Goal: Transaction & Acquisition: Purchase product/service

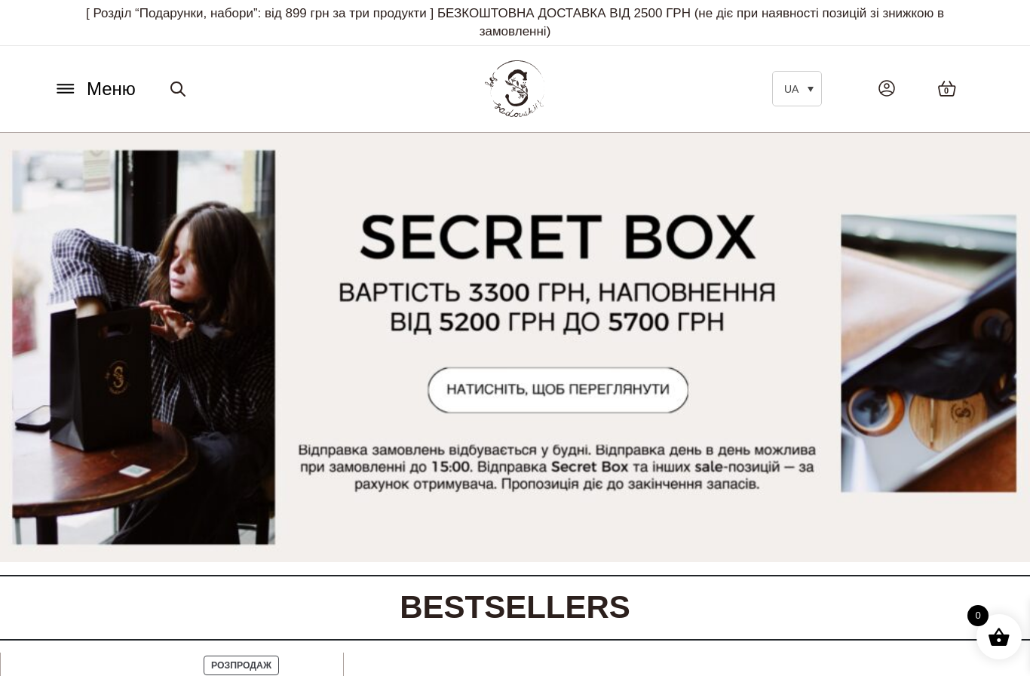
click at [888, 87] on icon at bounding box center [886, 88] width 11 height 9
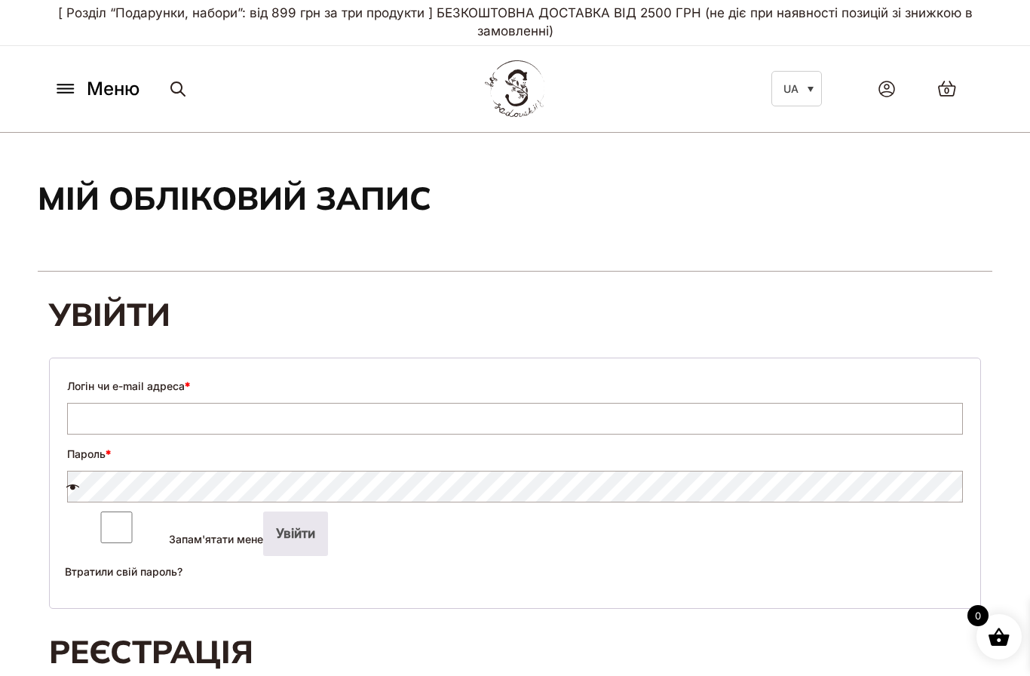
click at [563, 430] on input "Логін чи e-mail адреса *" at bounding box center [515, 419] width 896 height 32
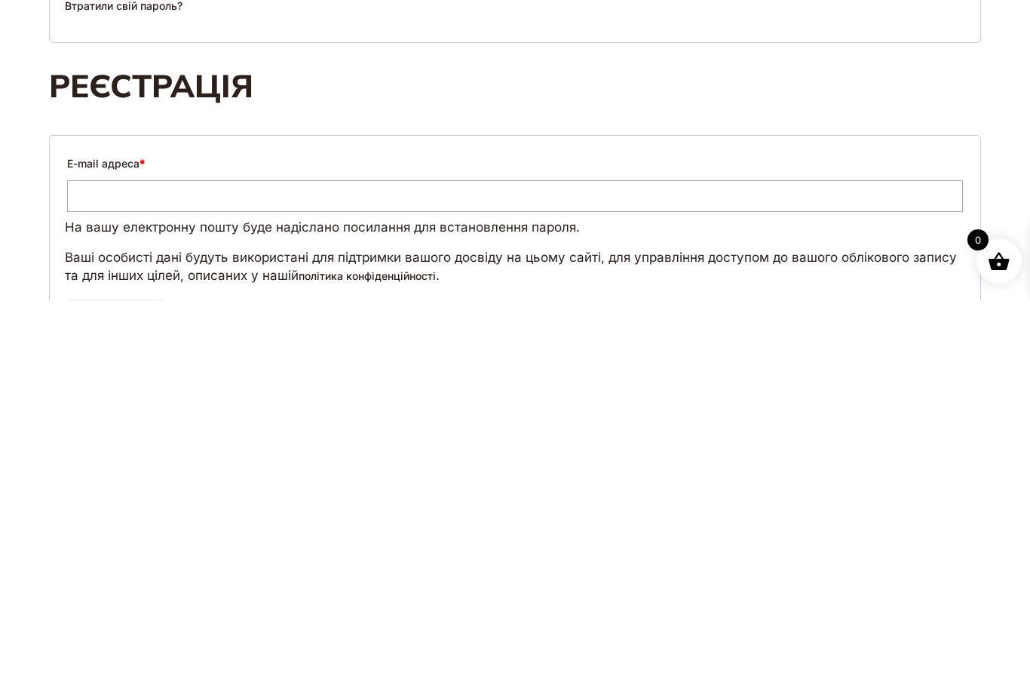
scroll to position [191, 0]
click at [400, 555] on input "E-mail адреса *" at bounding box center [515, 571] width 896 height 32
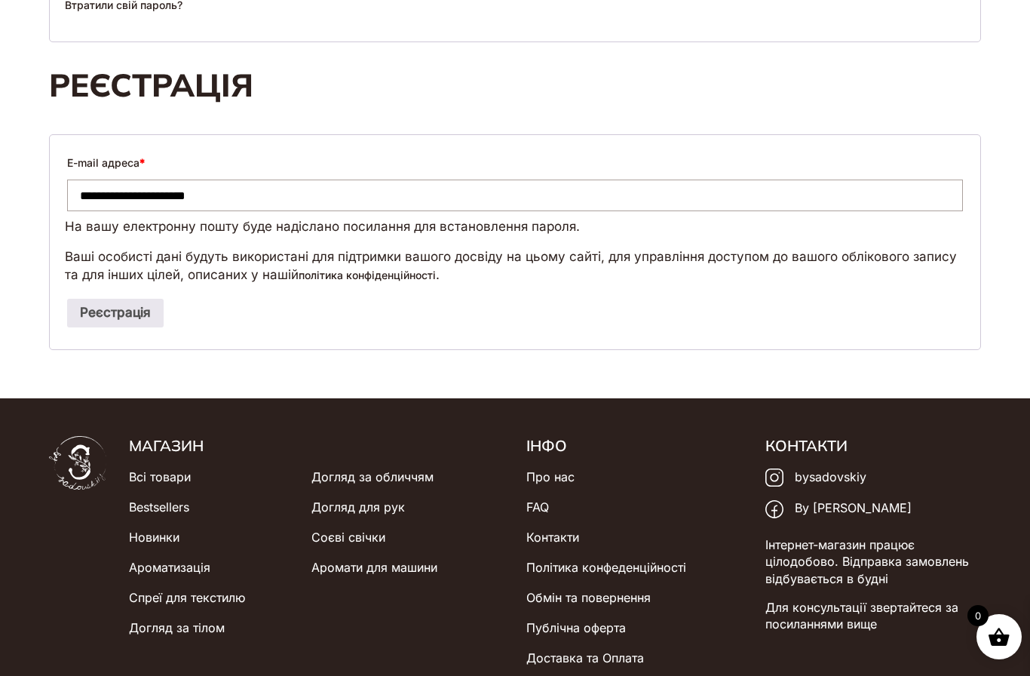
type input "**********"
click at [137, 321] on button "Реєстрація" at bounding box center [115, 313] width 97 height 29
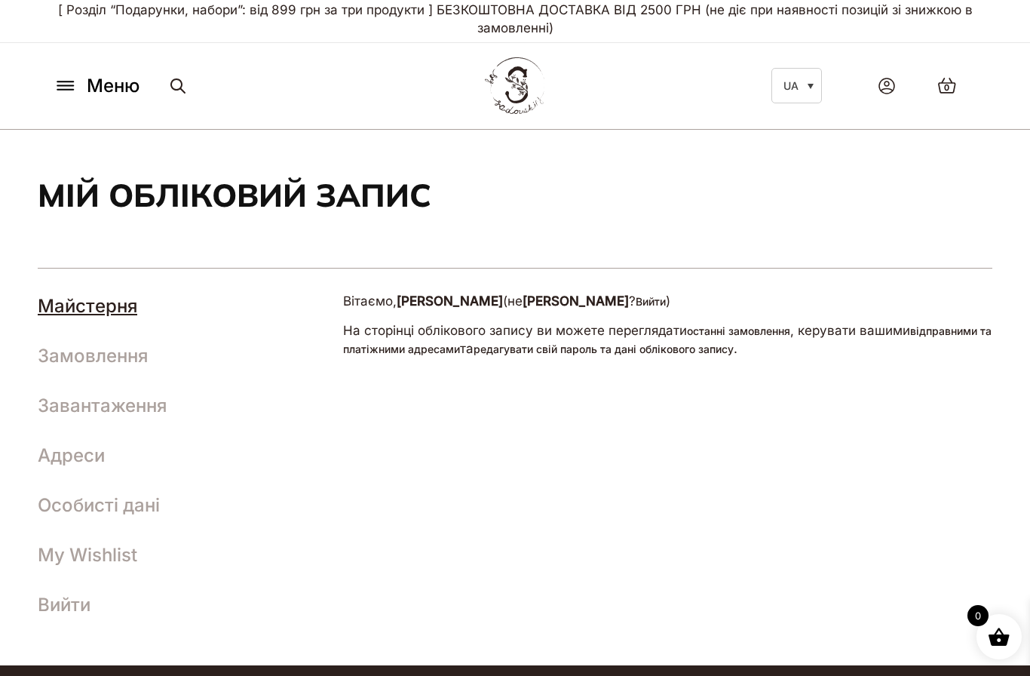
scroll to position [4, 0]
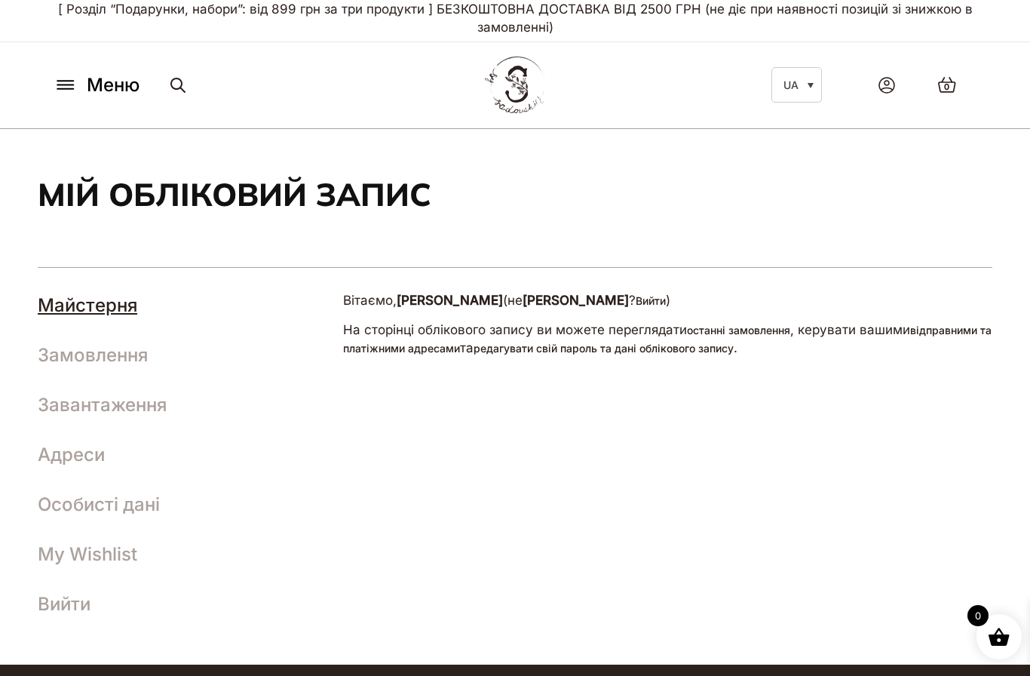
click at [127, 358] on link "Замовлення" at bounding box center [93, 355] width 110 height 22
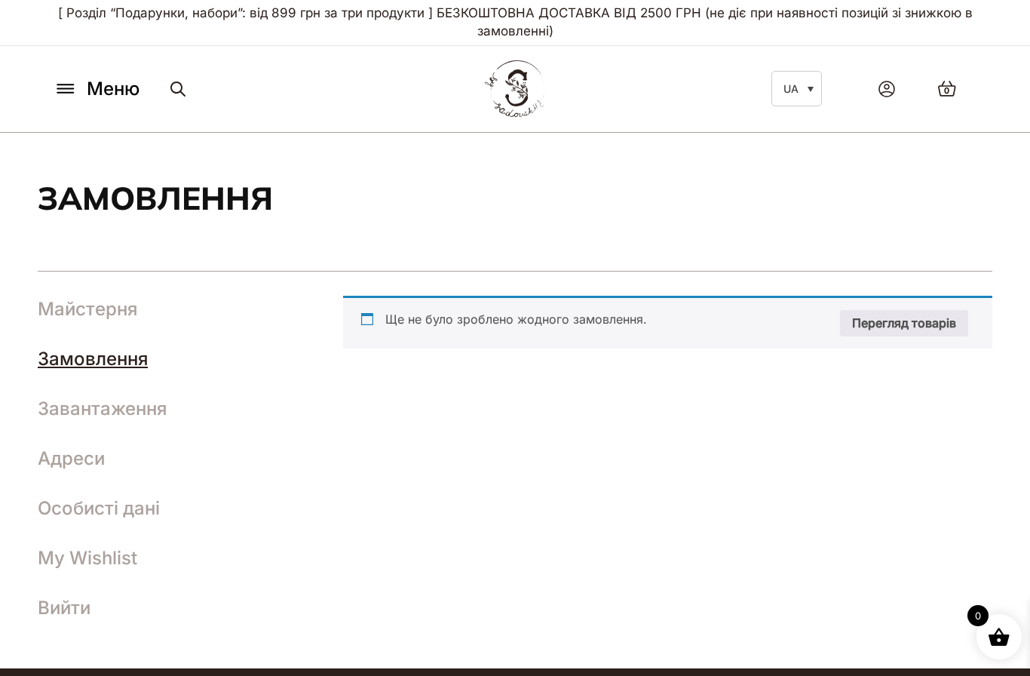
click at [113, 93] on span "Меню" at bounding box center [113, 88] width 53 height 27
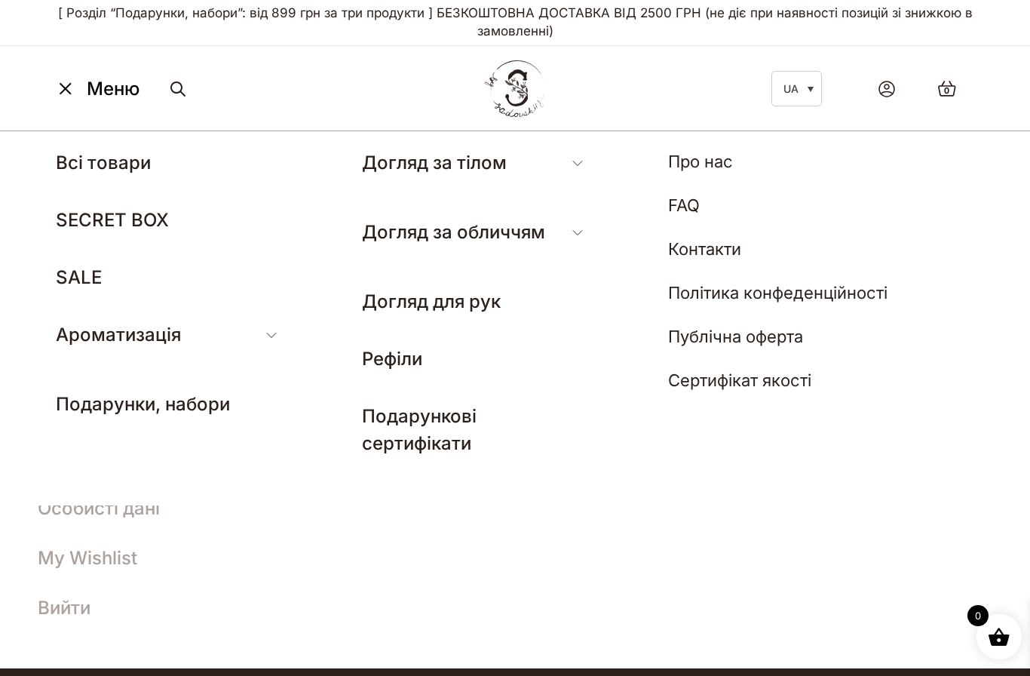
click at [447, 304] on link "Гель для душу" at bounding box center [416, 303] width 109 height 18
click at [425, 305] on link "Гель для душу" at bounding box center [416, 303] width 109 height 18
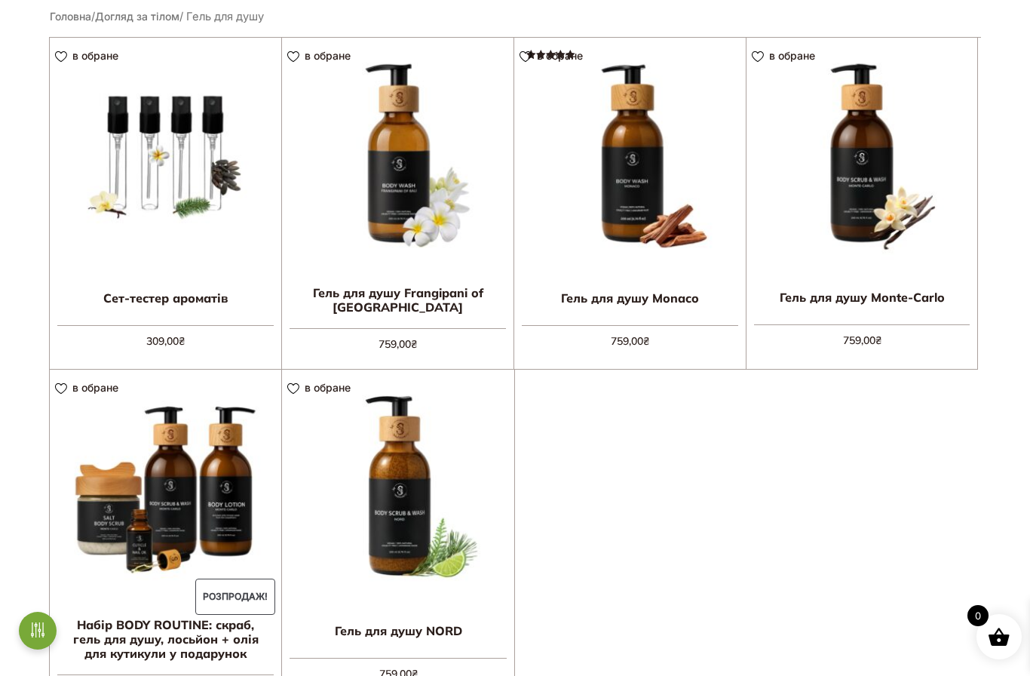
scroll to position [412, 0]
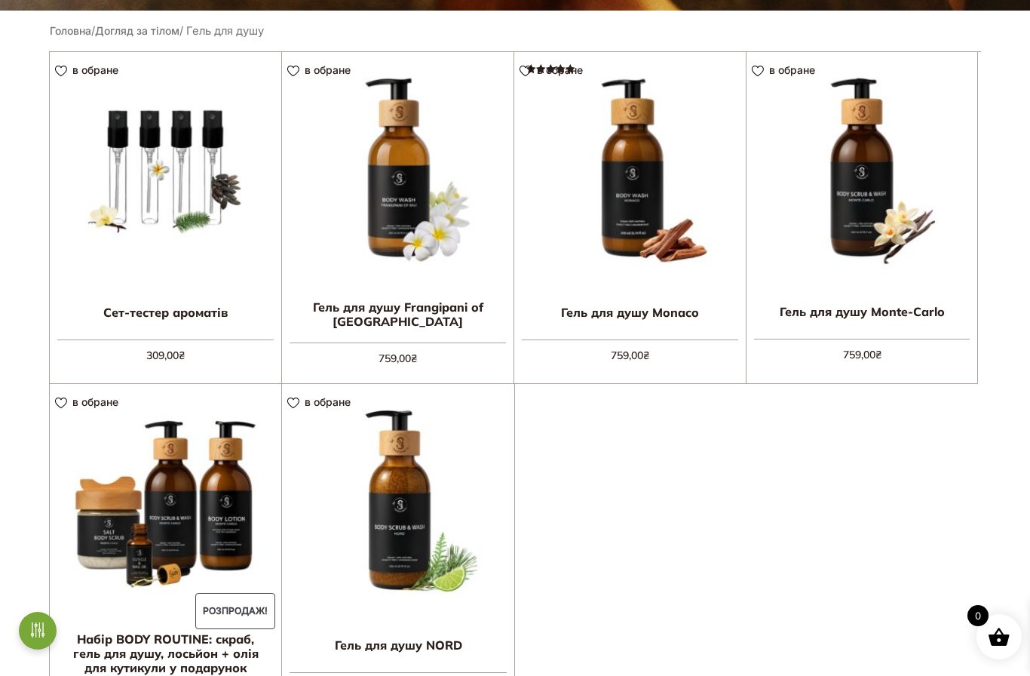
click at [0, 0] on link "Додати в кошик" at bounding box center [0, 0] width 0 height 0
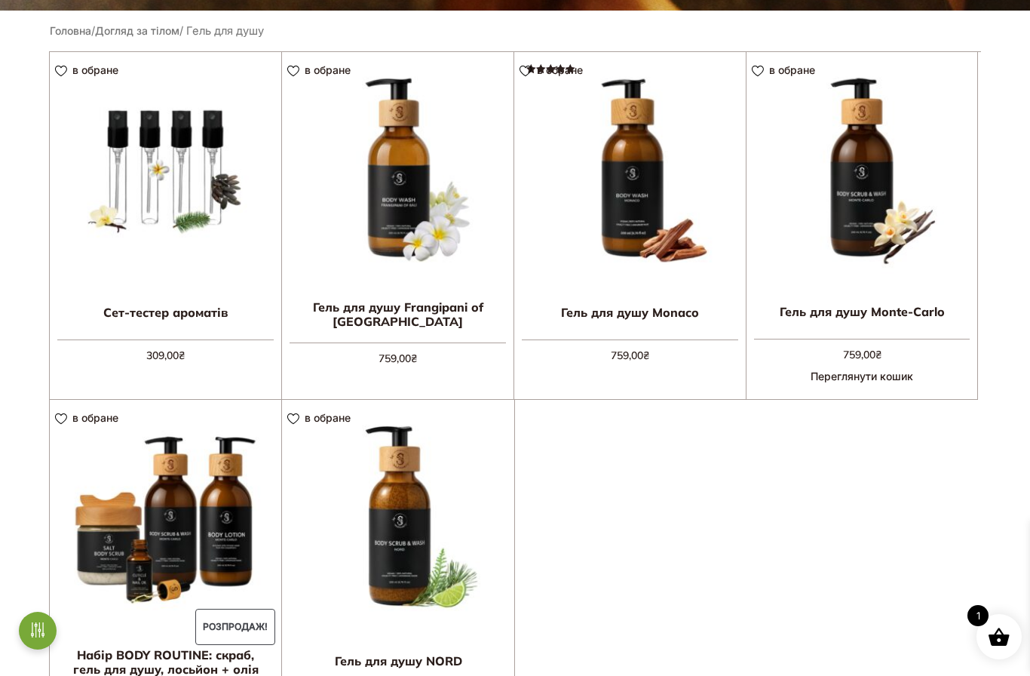
click at [0, 0] on link "Додати в кошик" at bounding box center [0, 0] width 0 height 0
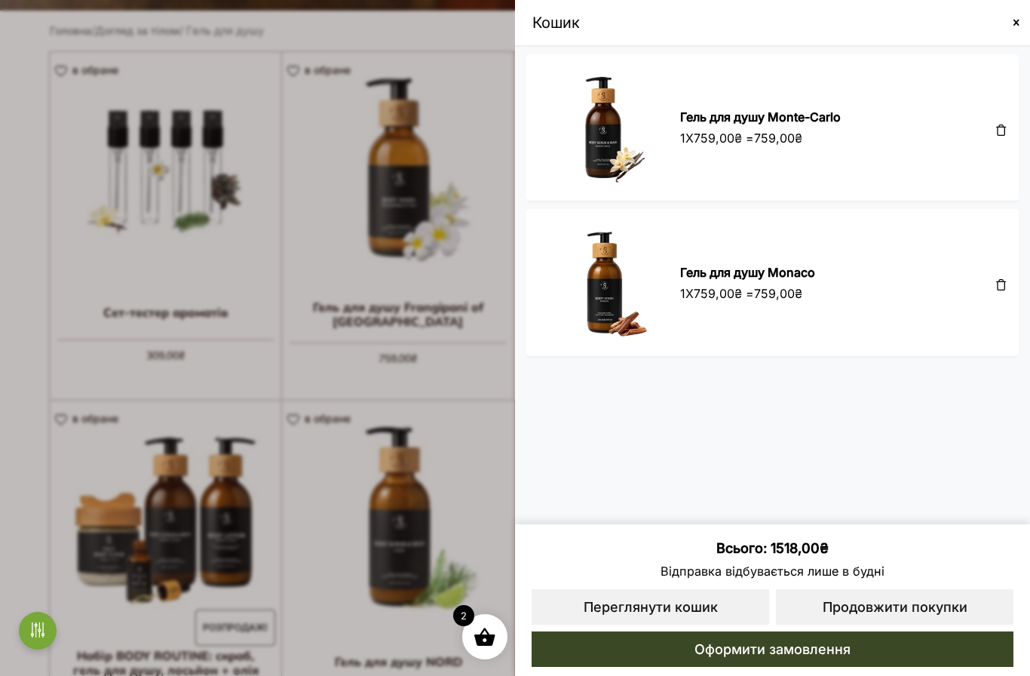
click at [444, 534] on span at bounding box center [515, 338] width 1030 height 676
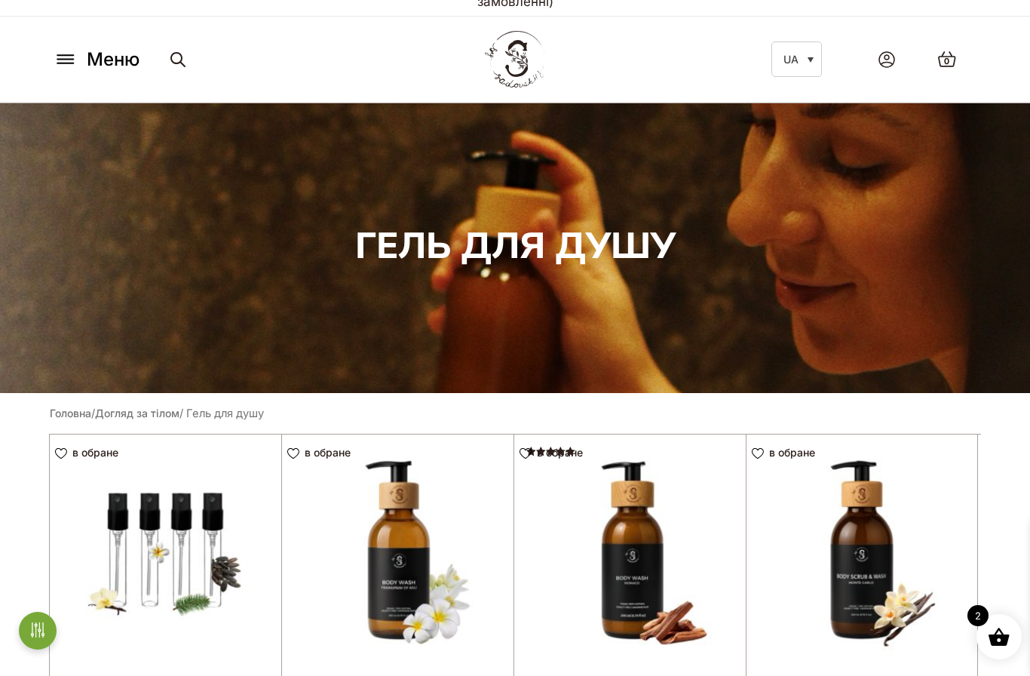
scroll to position [0, 0]
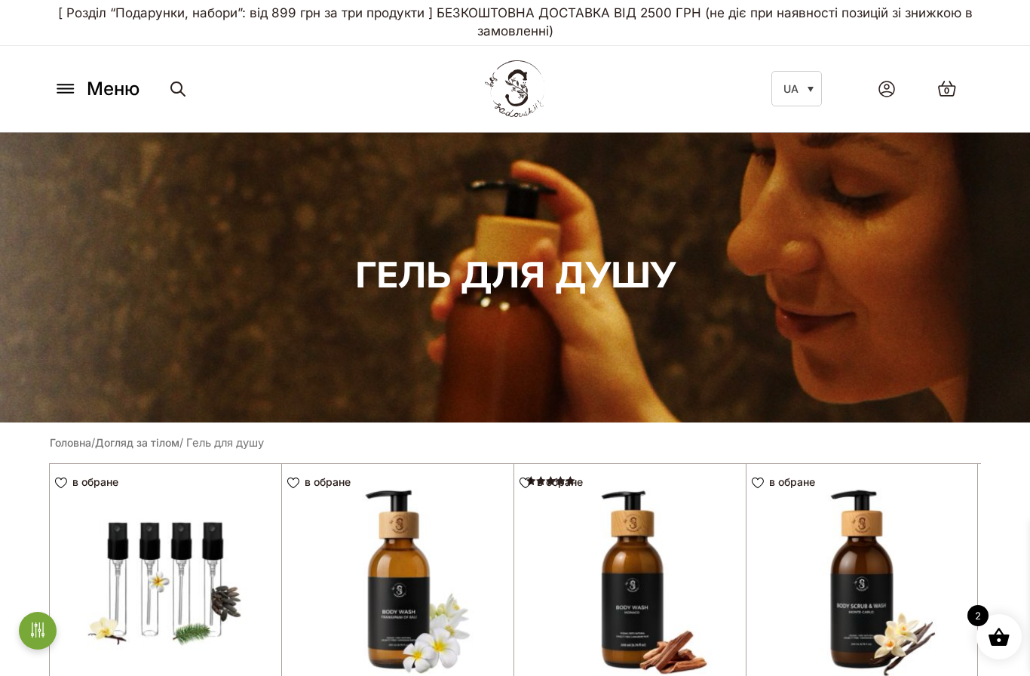
click at [94, 80] on span "Меню" at bounding box center [113, 88] width 53 height 27
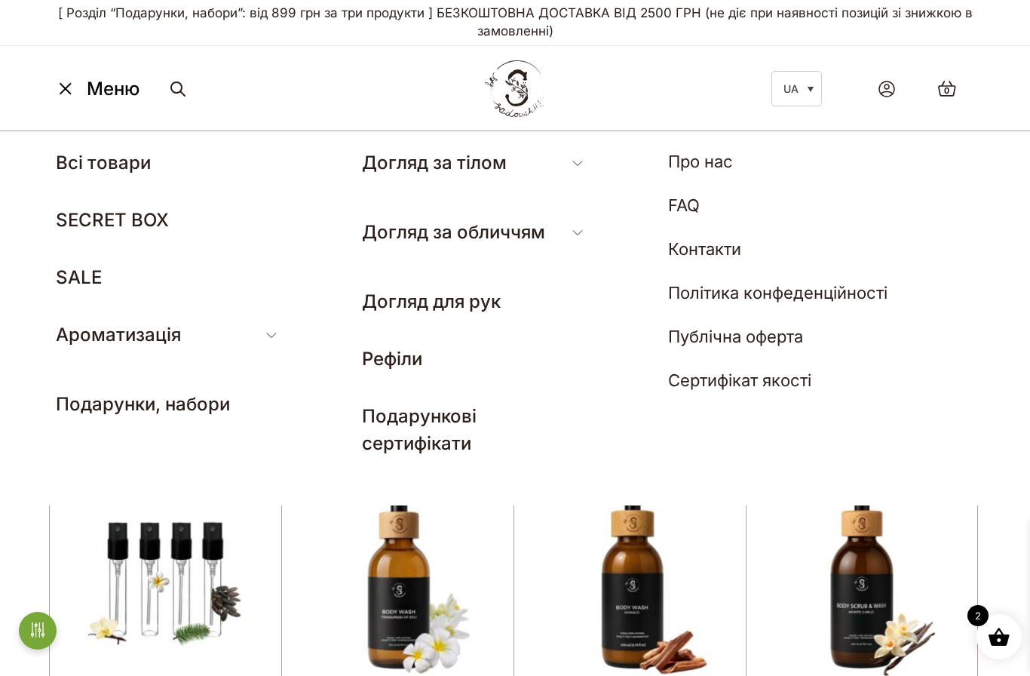
click at [167, 413] on link "Подарунки, набори" at bounding box center [143, 404] width 174 height 22
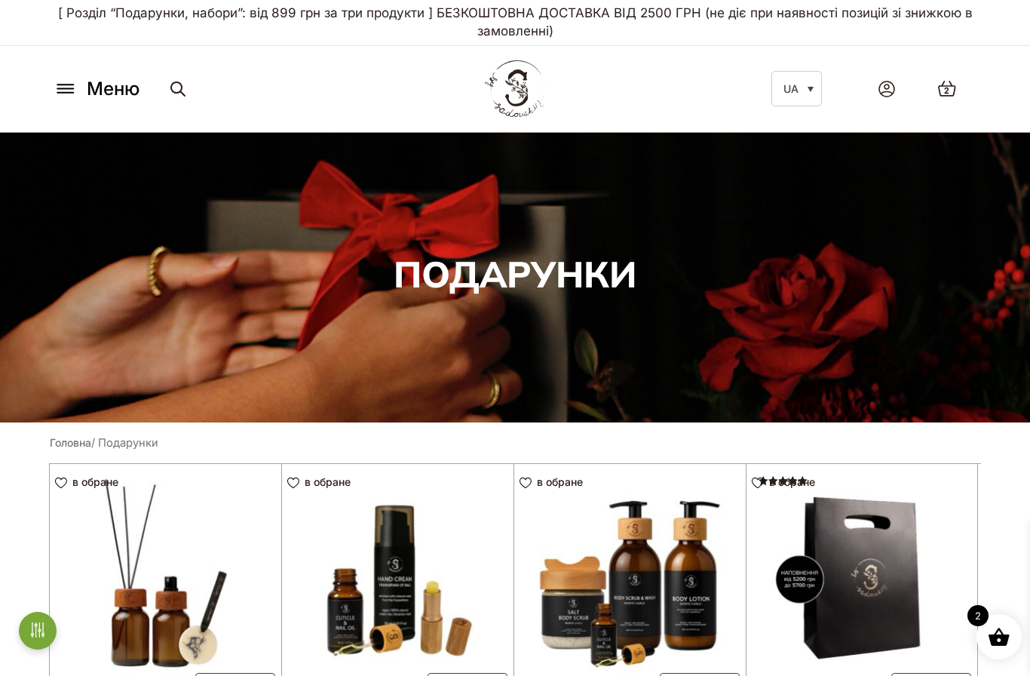
click at [113, 89] on span "Меню" at bounding box center [113, 88] width 53 height 27
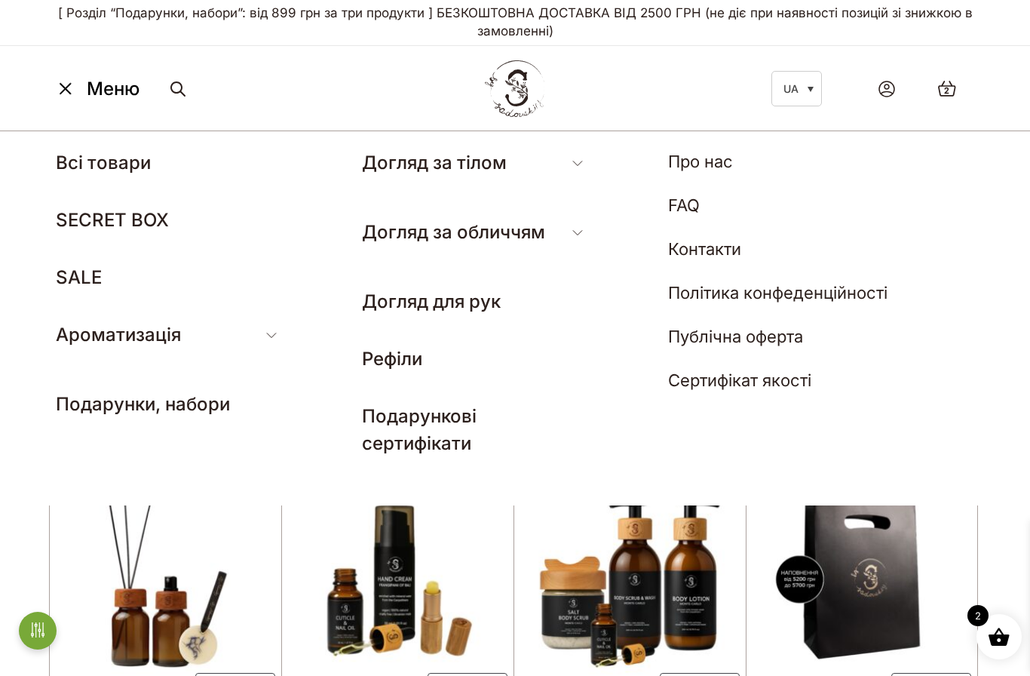
click at [198, 421] on link "Ароматичні саше для [DEMOGRAPHIC_DATA]" at bounding box center [139, 431] width 167 height 37
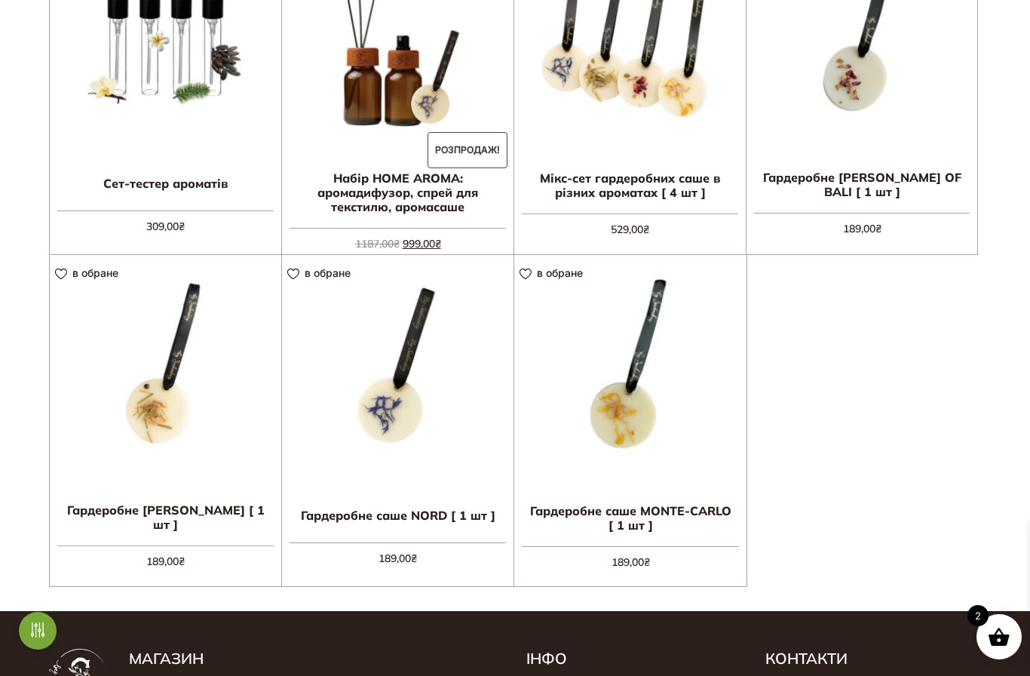
scroll to position [542, 0]
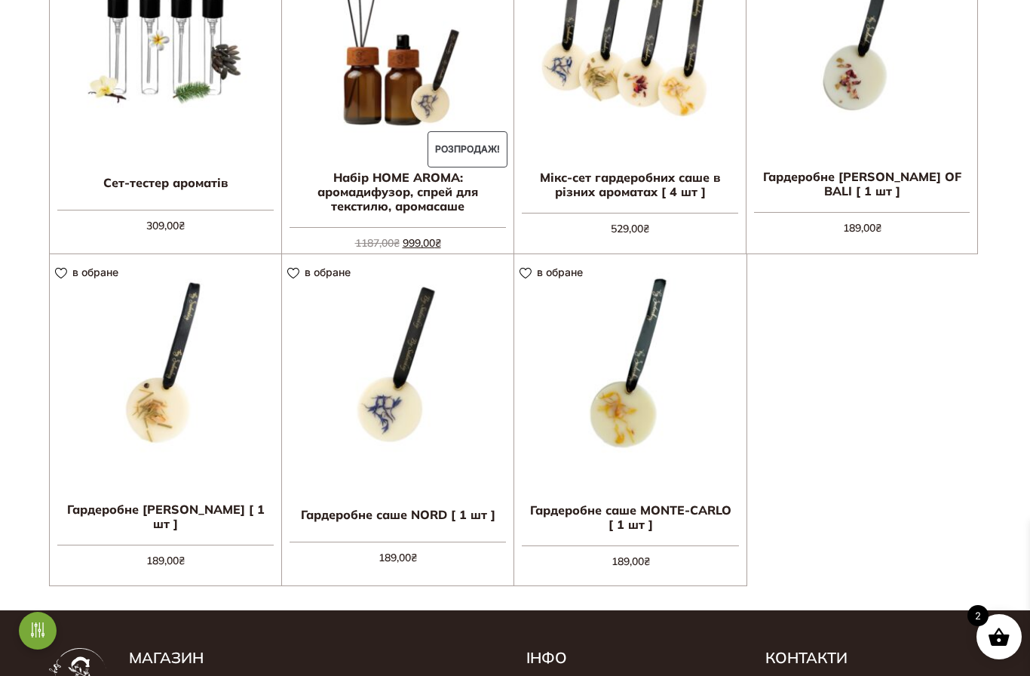
click at [0, 0] on link "Додати в кошик" at bounding box center [0, 0] width 0 height 0
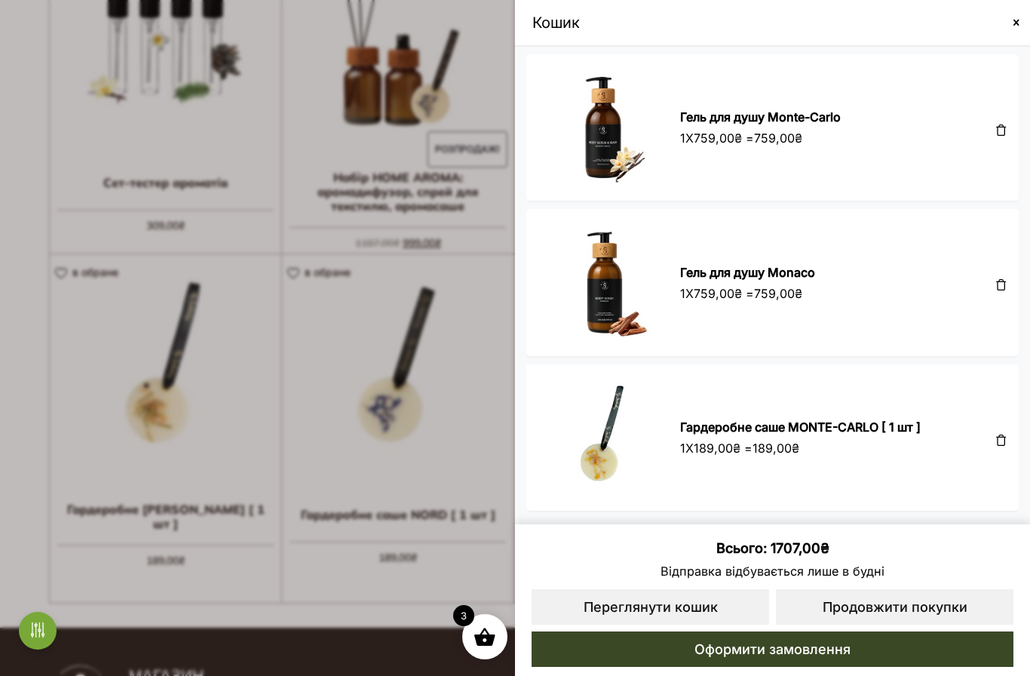
click at [434, 603] on span at bounding box center [515, 338] width 1030 height 676
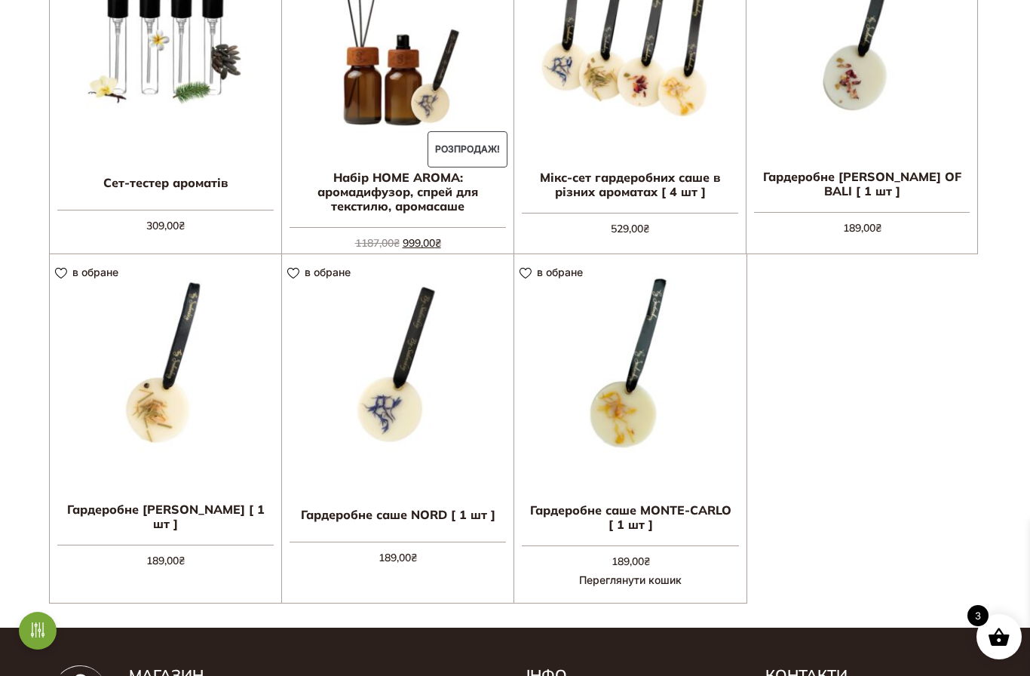
click at [0, 0] on link "Додати в кошик" at bounding box center [0, 0] width 0 height 0
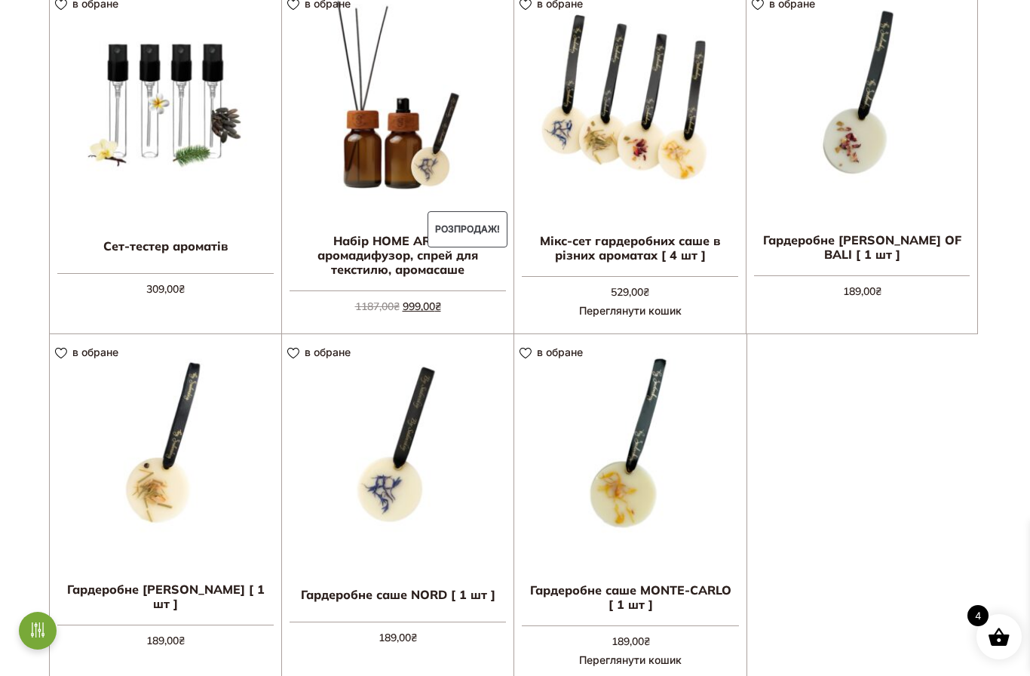
scroll to position [477, 0]
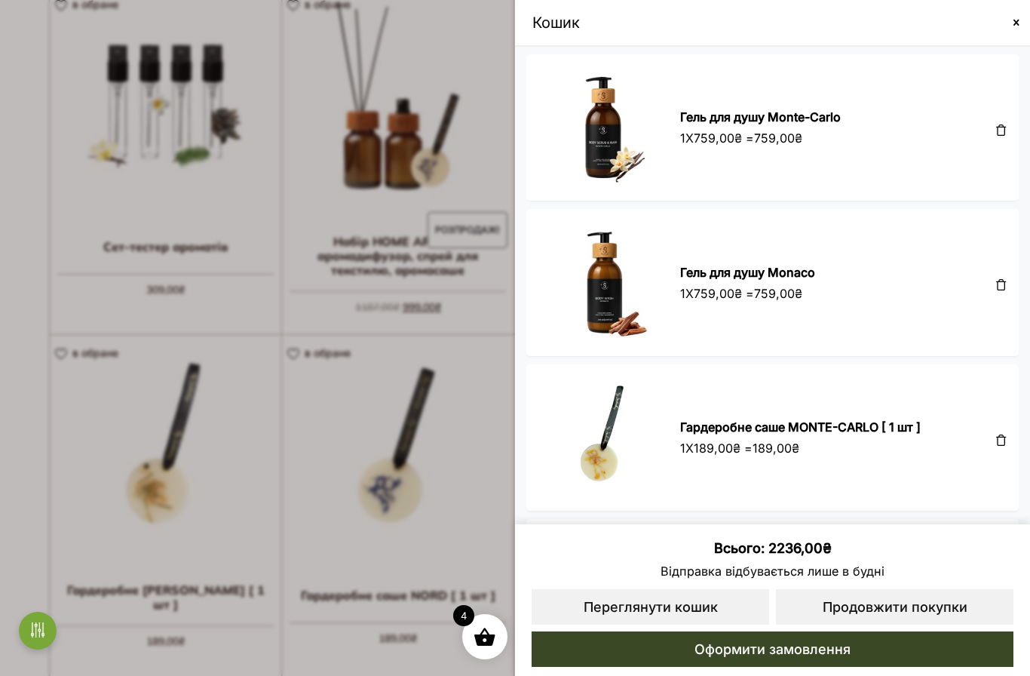
click at [450, 519] on span at bounding box center [515, 338] width 1030 height 676
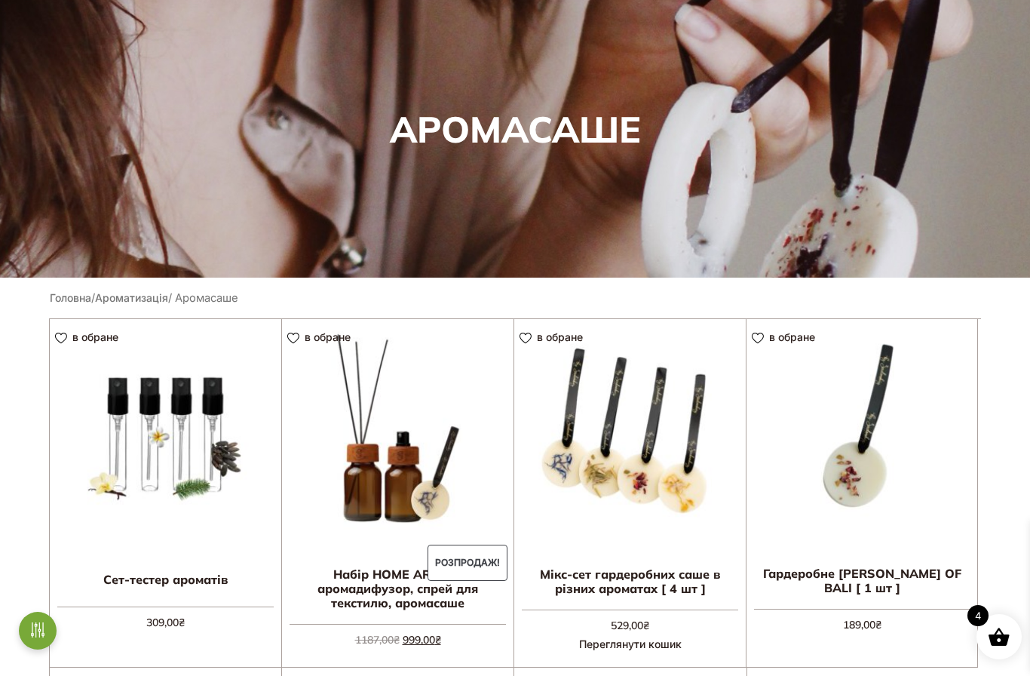
scroll to position [0, 0]
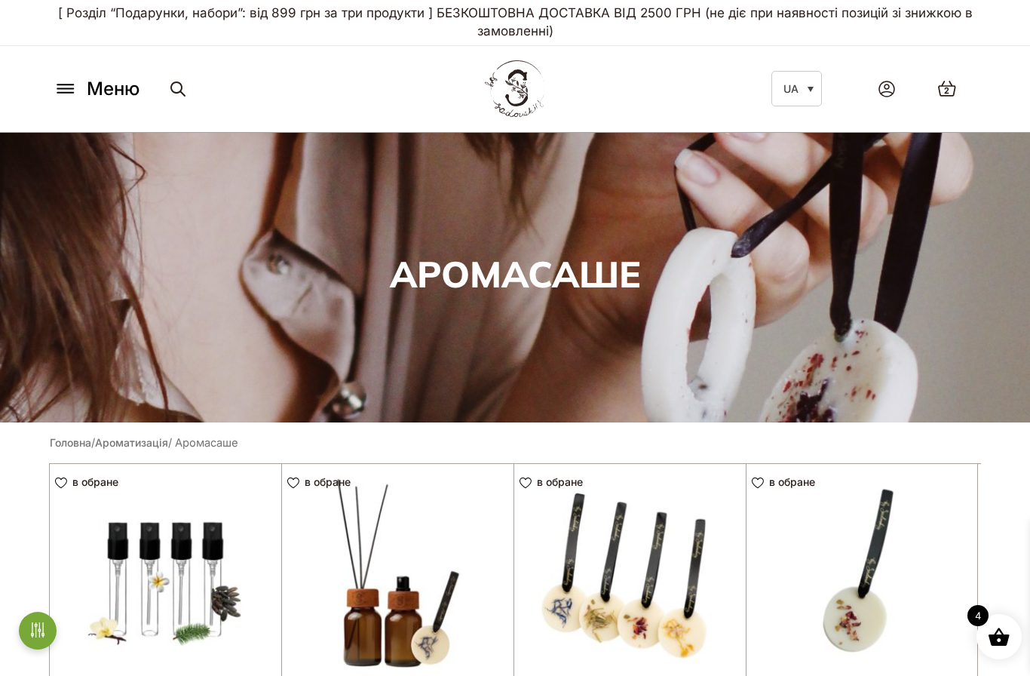
click at [97, 87] on span "Меню" at bounding box center [113, 88] width 53 height 27
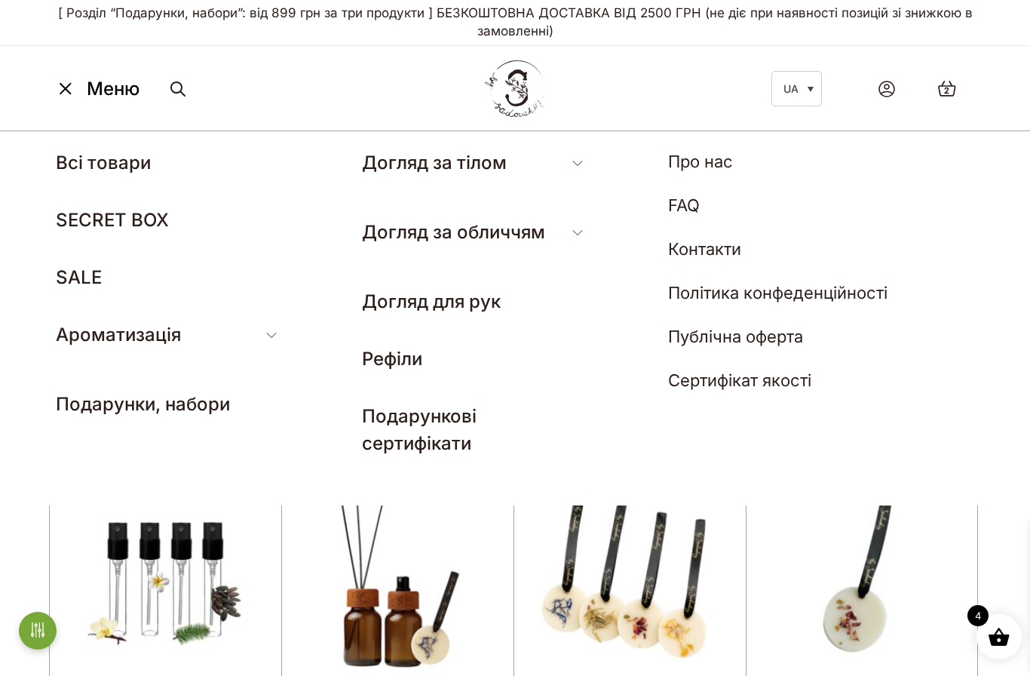
click at [480, 311] on link "Догляд для рук" at bounding box center [431, 301] width 139 height 22
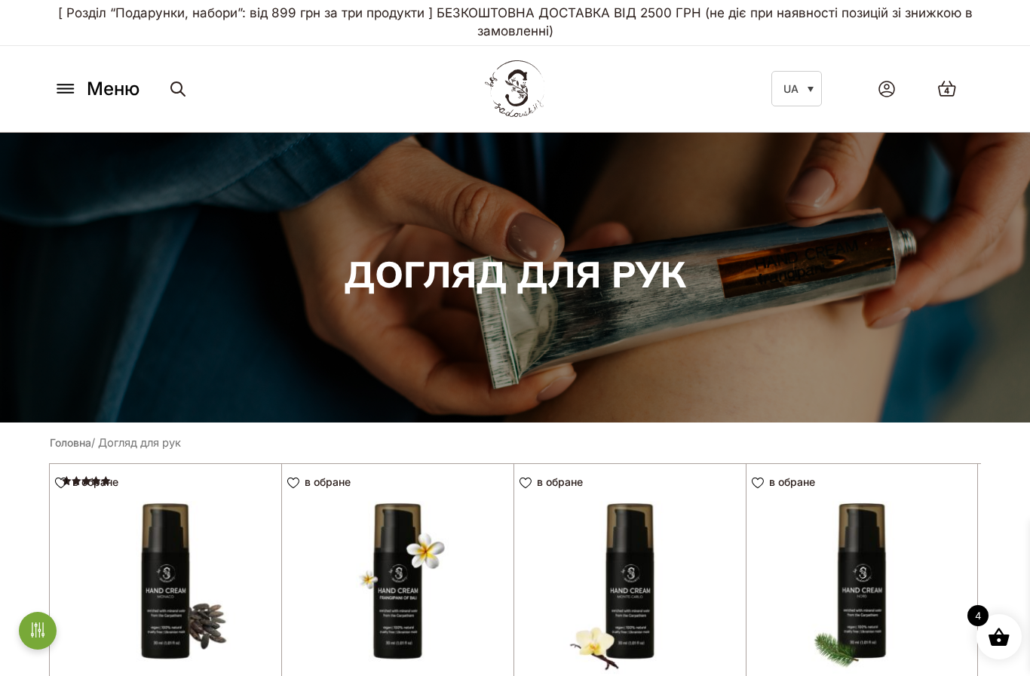
click at [115, 92] on span "Меню" at bounding box center [113, 88] width 53 height 27
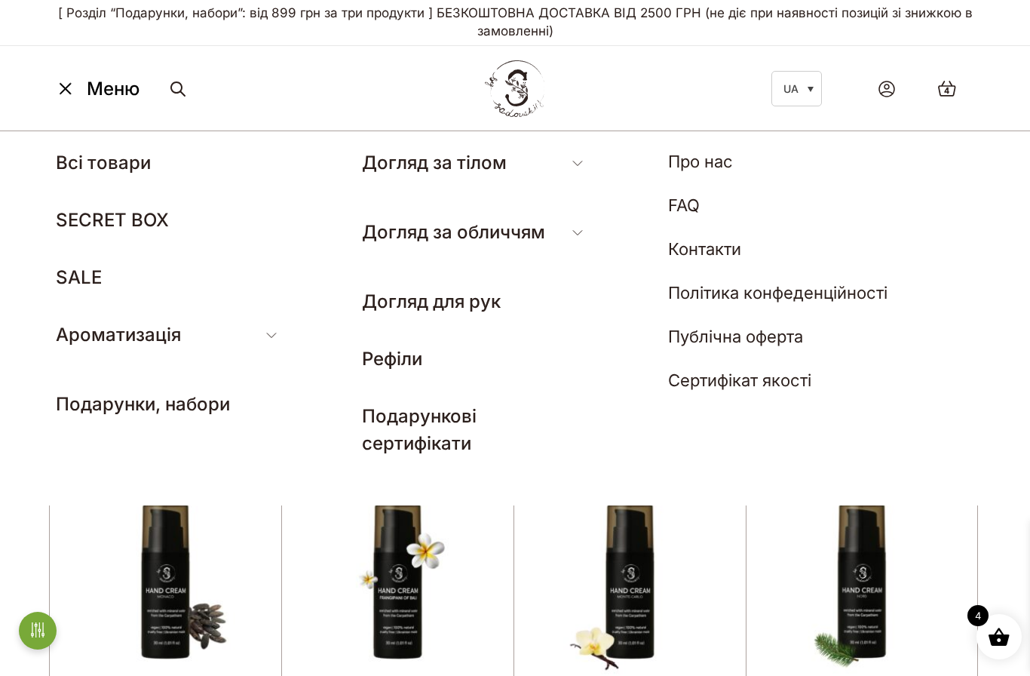
click at [186, 459] on link "Аромати для машини" at bounding box center [136, 468] width 161 height 18
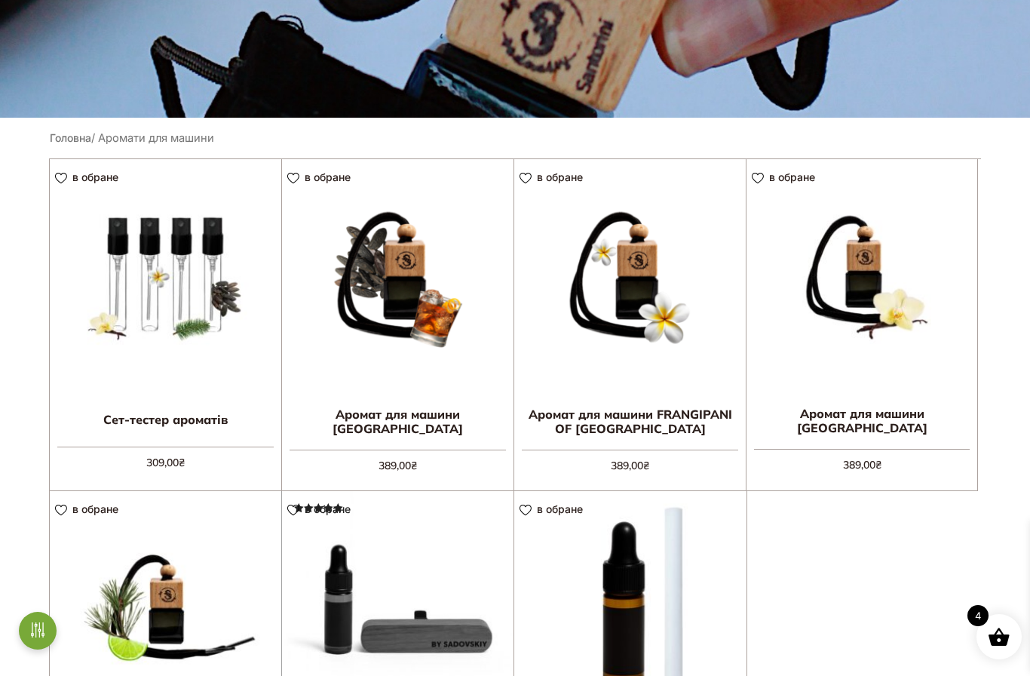
scroll to position [306, 0]
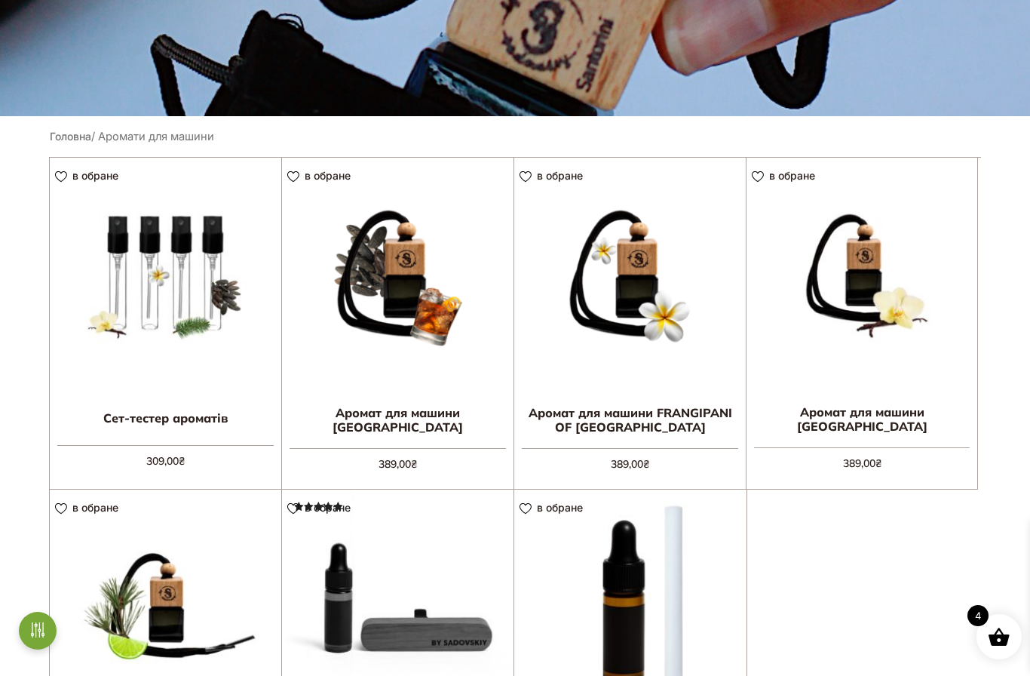
click at [886, 361] on img at bounding box center [862, 273] width 231 height 231
click at [0, 0] on link "Додати в кошик" at bounding box center [0, 0] width 0 height 0
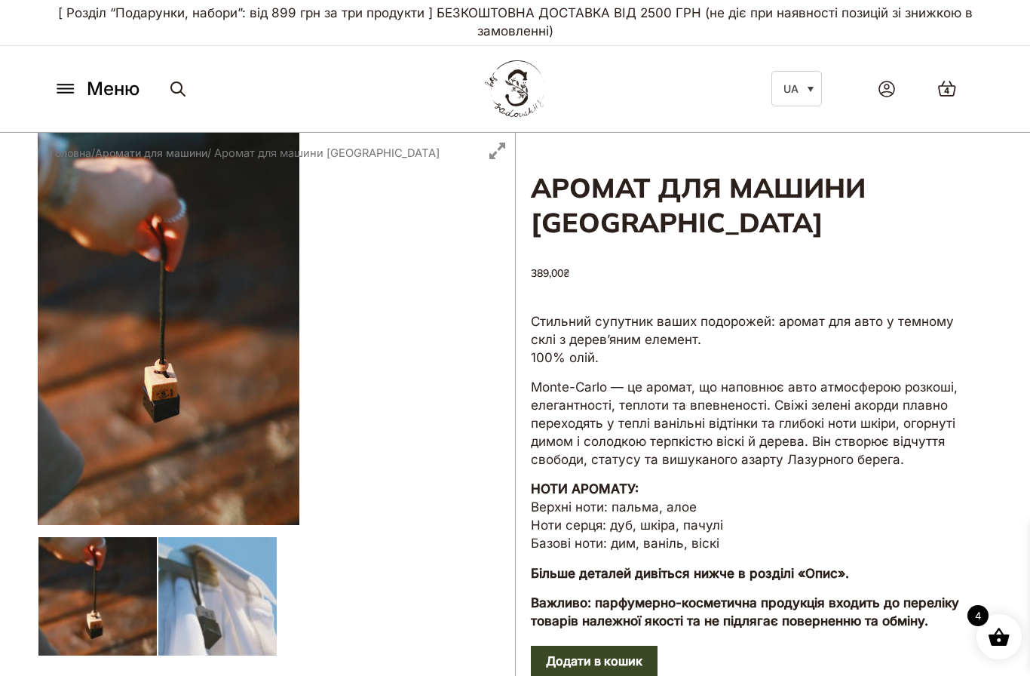
scroll to position [24, 0]
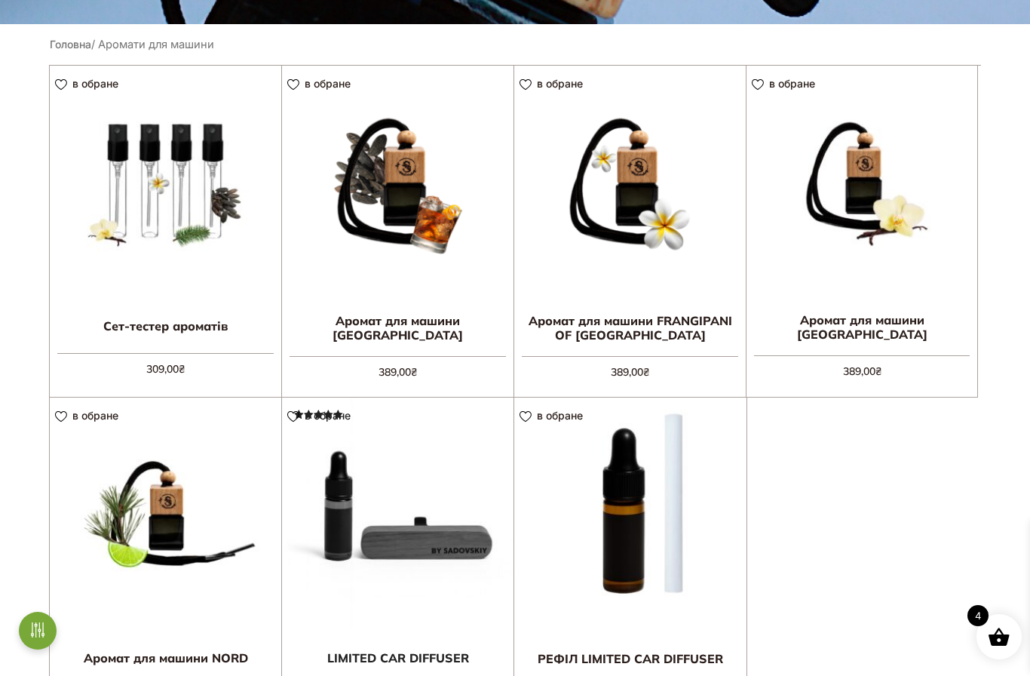
scroll to position [398, 0]
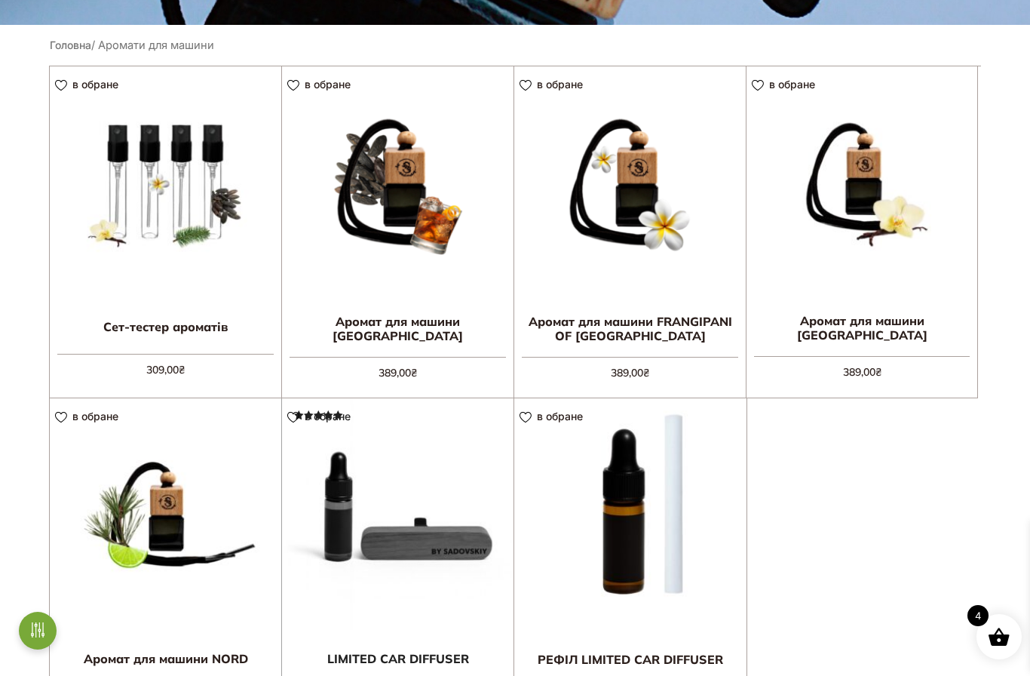
click at [0, 0] on link "Додати в кошик" at bounding box center [0, 0] width 0 height 0
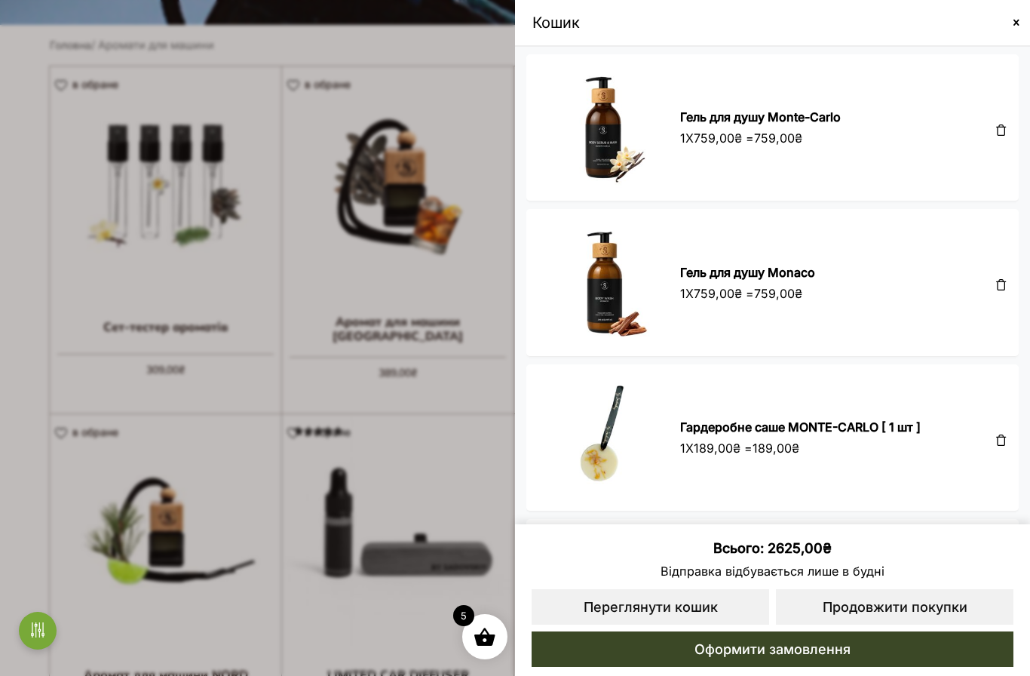
click at [406, 508] on span at bounding box center [515, 338] width 1030 height 676
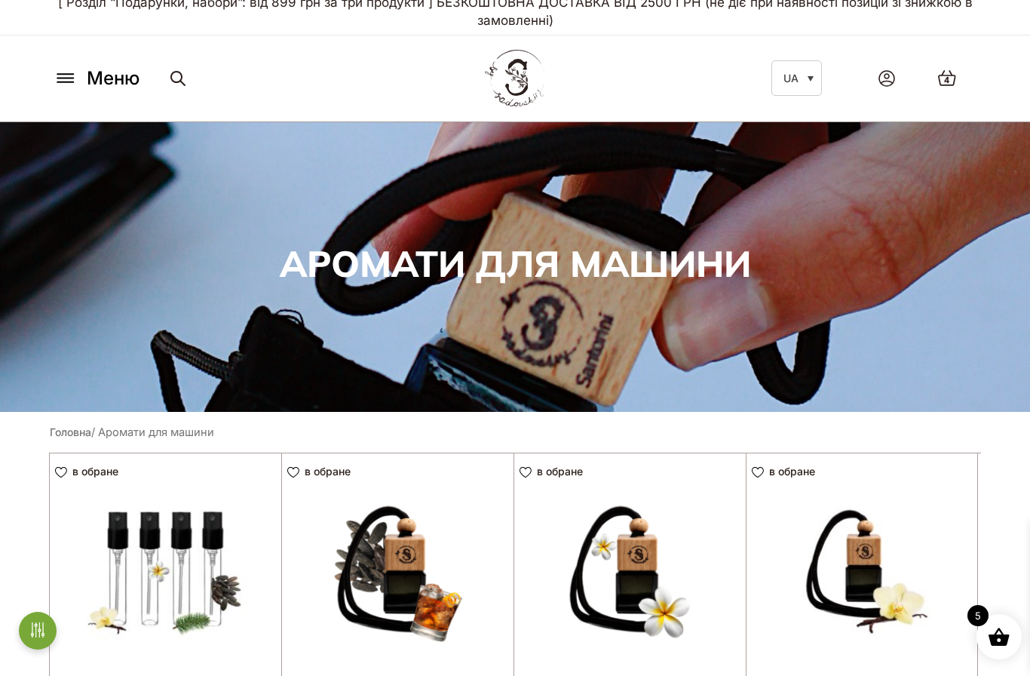
scroll to position [0, 0]
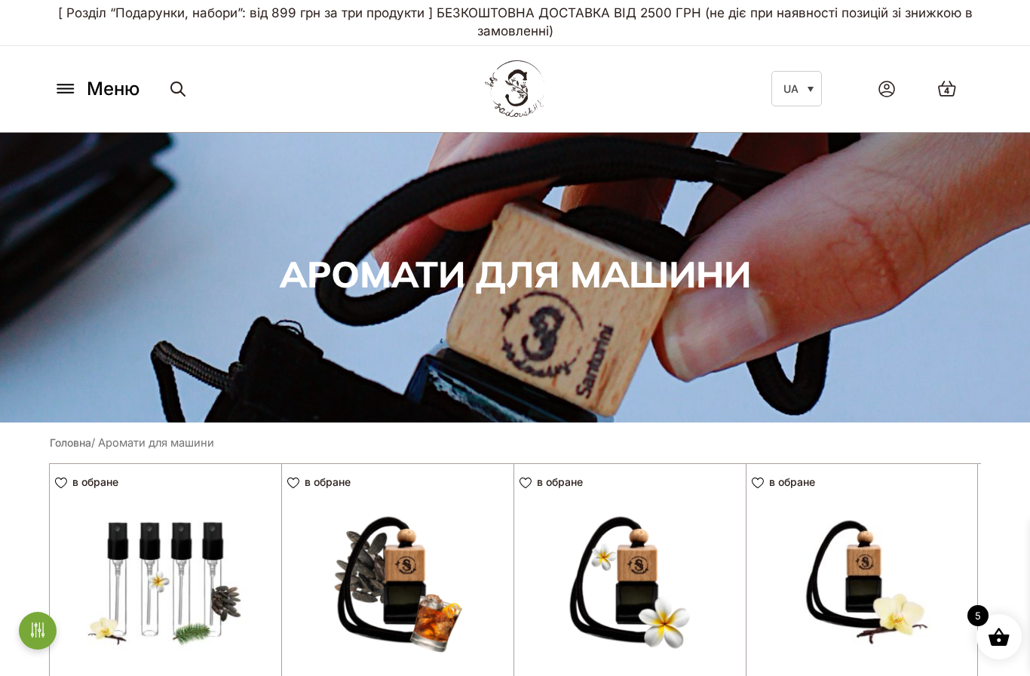
click at [128, 83] on span "Меню" at bounding box center [113, 88] width 53 height 27
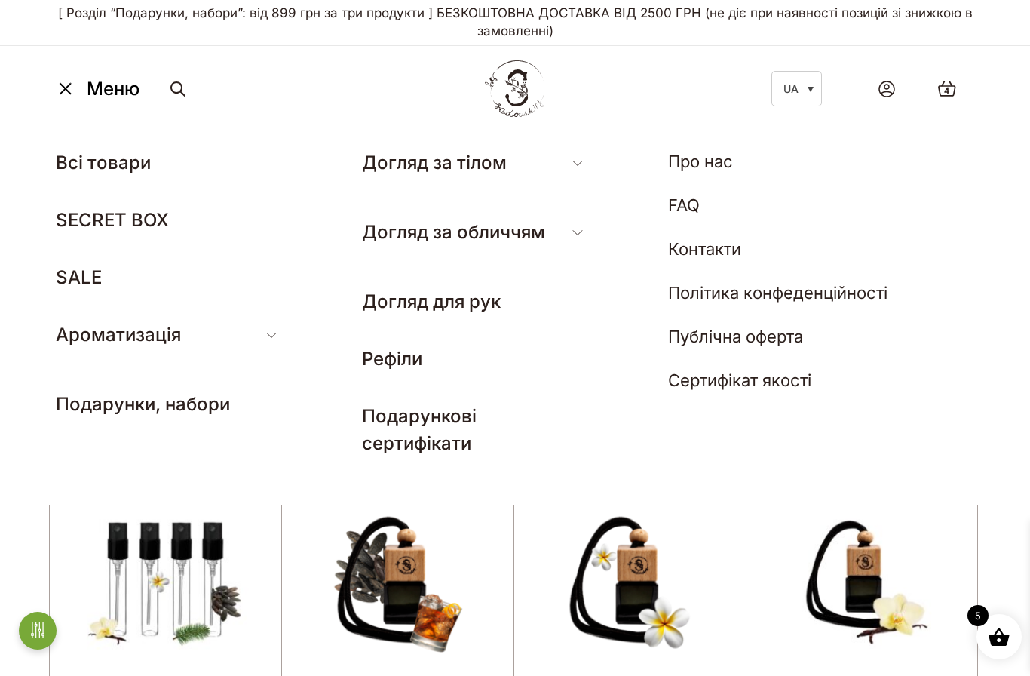
click at [408, 357] on link "Рефіли" at bounding box center [392, 359] width 60 height 22
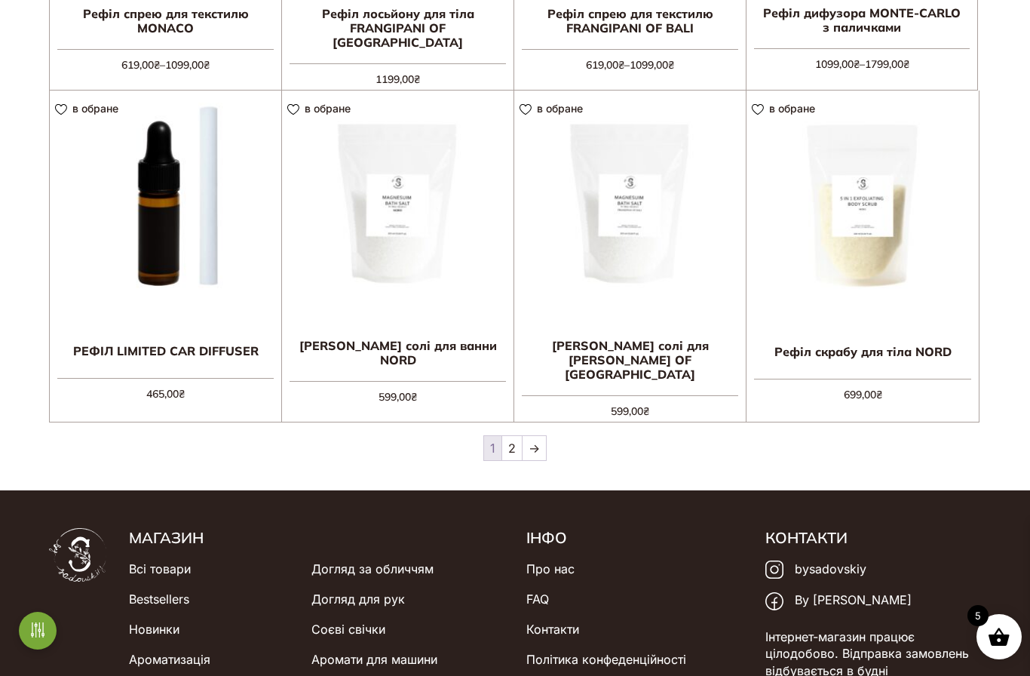
scroll to position [1371, 0]
